Goal: Information Seeking & Learning: Learn about a topic

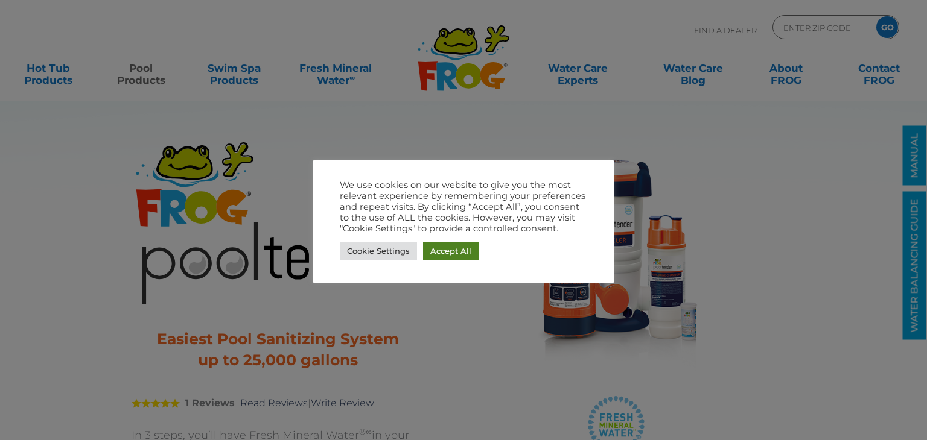
click at [439, 249] on link "Accept All" at bounding box center [451, 251] width 56 height 19
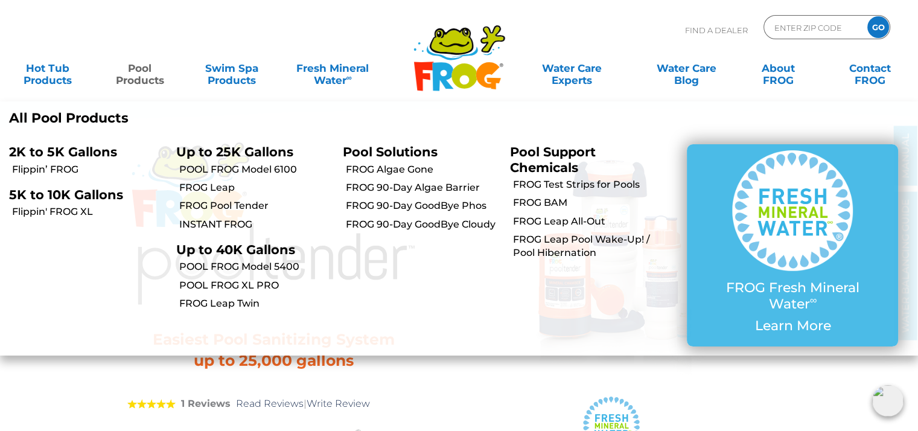
click at [141, 65] on link "Pool Products" at bounding box center [139, 68] width 71 height 24
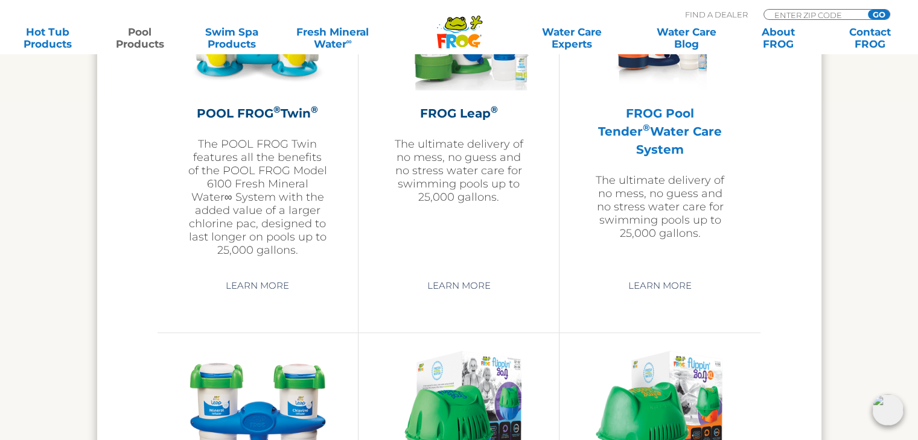
scroll to position [2293, 0]
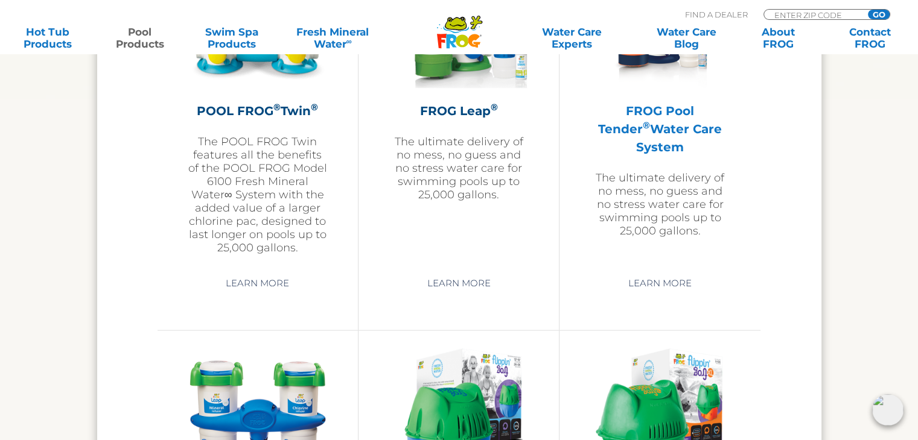
click at [656, 108] on h2 "FROG Pool Tender ® Water Care System" at bounding box center [660, 128] width 141 height 54
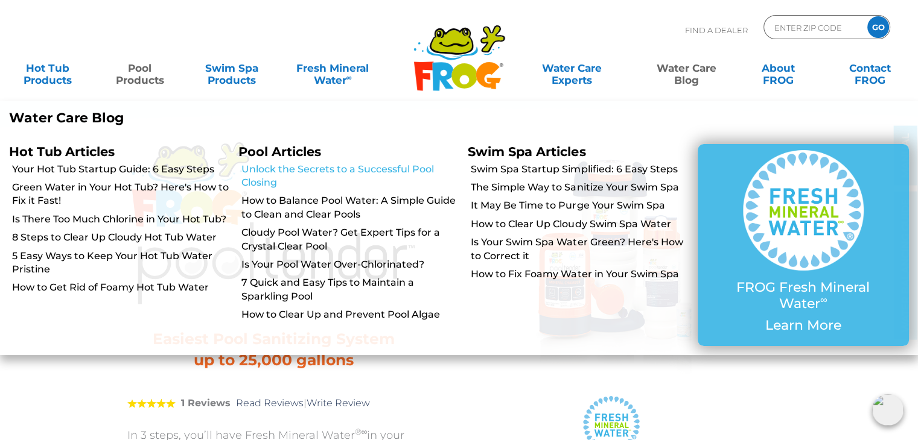
click at [374, 169] on link "Unlock the Secrets to a Successful Pool Closing" at bounding box center [349, 176] width 217 height 27
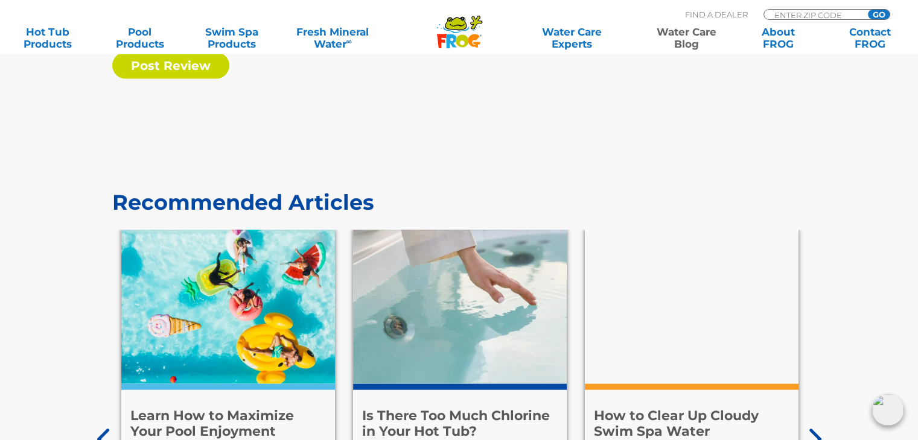
scroll to position [7482, 0]
